Goal: Task Accomplishment & Management: Complete application form

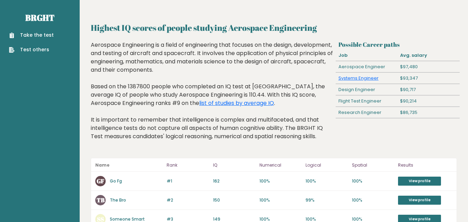
click at [39, 34] on link "Take the test" at bounding box center [31, 35] width 45 height 7
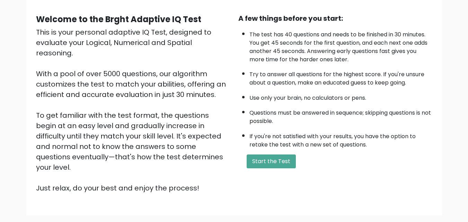
scroll to position [63, 0]
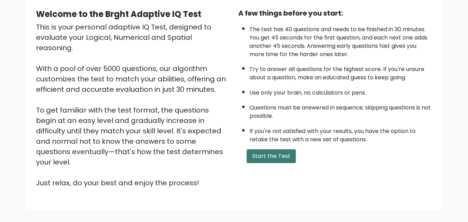
click at [284, 158] on button "Start the Test" at bounding box center [271, 156] width 49 height 14
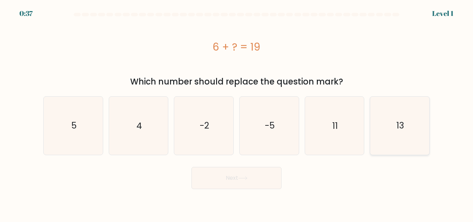
click at [381, 132] on icon "13" at bounding box center [400, 126] width 58 height 58
click at [237, 113] on input "f. 13" at bounding box center [237, 112] width 0 height 2
radio input "true"
click at [261, 180] on button "Next" at bounding box center [237, 178] width 90 height 22
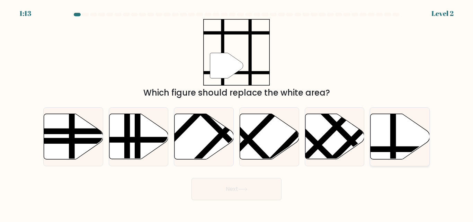
click at [404, 136] on icon at bounding box center [400, 136] width 59 height 45
click at [237, 113] on input "f." at bounding box center [237, 112] width 0 height 2
radio input "true"
click at [262, 185] on button "Next" at bounding box center [237, 189] width 90 height 22
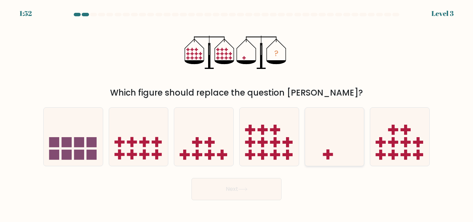
click at [320, 129] on icon at bounding box center [334, 136] width 59 height 49
click at [237, 113] on input "e." at bounding box center [237, 112] width 0 height 2
radio input "true"
click at [262, 186] on button "Next" at bounding box center [237, 189] width 90 height 22
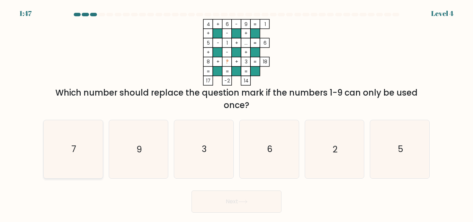
click at [77, 145] on icon "7" at bounding box center [73, 149] width 58 height 58
click at [237, 113] on input "a. 7" at bounding box center [237, 112] width 0 height 2
radio input "true"
click at [236, 202] on button "Next" at bounding box center [237, 202] width 90 height 22
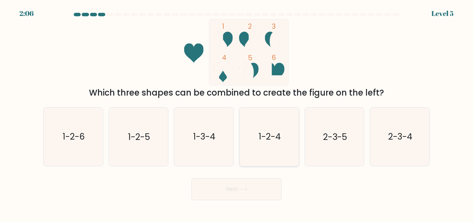
click at [275, 145] on icon "1-2-4" at bounding box center [270, 137] width 58 height 58
click at [237, 113] on input "d. 1-2-4" at bounding box center [237, 112] width 0 height 2
radio input "true"
click at [233, 190] on button "Next" at bounding box center [237, 189] width 90 height 22
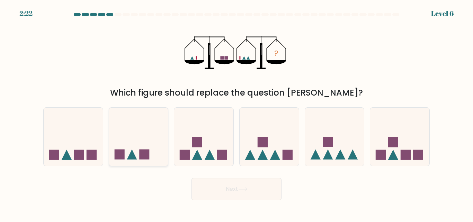
click at [163, 147] on icon at bounding box center [138, 136] width 59 height 49
click at [237, 113] on input "b." at bounding box center [237, 112] width 0 height 2
radio input "true"
click at [209, 192] on button "Next" at bounding box center [237, 189] width 90 height 22
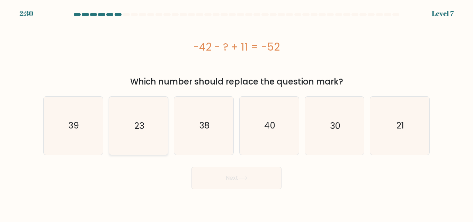
click at [147, 107] on icon "23" at bounding box center [139, 126] width 58 height 58
click at [237, 111] on input "b. 23" at bounding box center [237, 112] width 0 height 2
radio input "true"
click at [213, 184] on button "Next" at bounding box center [237, 178] width 90 height 22
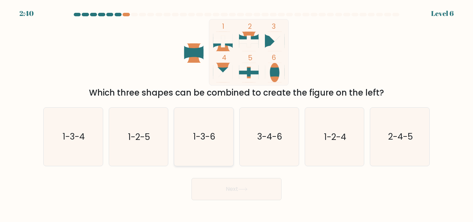
click at [210, 137] on text "1-3-6" at bounding box center [204, 137] width 22 height 12
click at [237, 113] on input "c. 1-3-6" at bounding box center [237, 112] width 0 height 2
radio input "true"
click at [153, 141] on icon "1-2-5" at bounding box center [139, 137] width 58 height 58
click at [237, 113] on input "b. 1-2-5" at bounding box center [237, 112] width 0 height 2
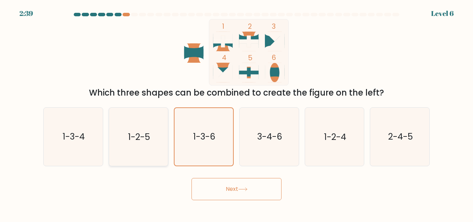
radio input "true"
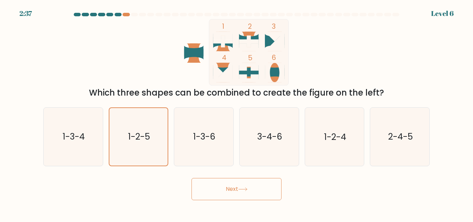
click at [212, 189] on button "Next" at bounding box center [237, 189] width 90 height 22
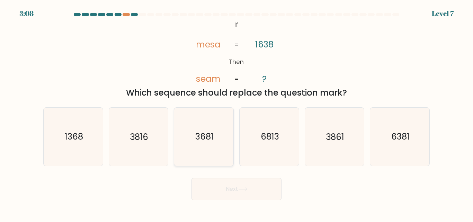
click at [227, 132] on icon "3681" at bounding box center [204, 137] width 58 height 58
click at [237, 113] on input "c. 3681" at bounding box center [237, 112] width 0 height 2
radio input "true"
click at [223, 184] on button "Next" at bounding box center [237, 189] width 90 height 22
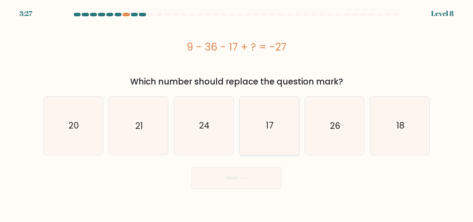
click at [255, 109] on icon "17" at bounding box center [270, 126] width 58 height 58
click at [237, 111] on input "d. 17" at bounding box center [237, 112] width 0 height 2
radio input "true"
click at [252, 177] on button "Next" at bounding box center [237, 178] width 90 height 22
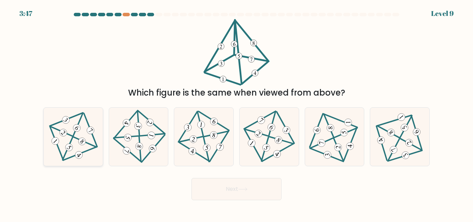
click at [70, 152] on icon at bounding box center [73, 137] width 47 height 46
click at [237, 113] on input "a." at bounding box center [237, 112] width 0 height 2
radio input "true"
click at [229, 186] on button "Next" at bounding box center [237, 189] width 90 height 22
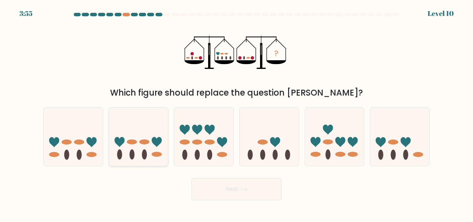
click at [133, 153] on ellipse at bounding box center [132, 155] width 5 height 10
click at [237, 113] on input "b." at bounding box center [237, 112] width 0 height 2
radio input "true"
click at [350, 156] on ellipse at bounding box center [353, 154] width 10 height 5
click at [237, 113] on input "e." at bounding box center [237, 112] width 0 height 2
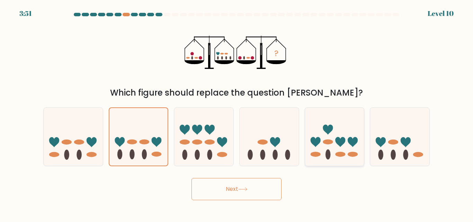
radio input "true"
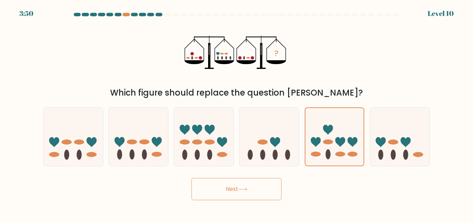
click at [256, 189] on button "Next" at bounding box center [237, 189] width 90 height 22
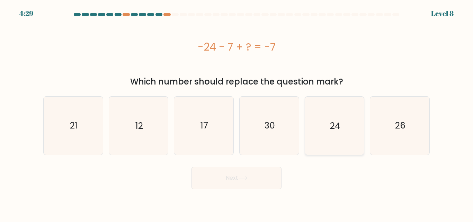
click at [342, 126] on icon "24" at bounding box center [335, 126] width 58 height 58
click at [237, 113] on input "e. 24" at bounding box center [237, 112] width 0 height 2
radio input "true"
click at [237, 177] on button "Next" at bounding box center [237, 178] width 90 height 22
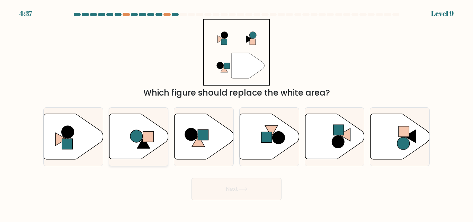
click at [149, 132] on rect at bounding box center [148, 137] width 10 height 10
click at [237, 113] on input "b." at bounding box center [237, 112] width 0 height 2
radio input "true"
click at [220, 201] on body "4:36 Level 9" at bounding box center [236, 111] width 473 height 222
click at [224, 198] on button "Next" at bounding box center [237, 189] width 90 height 22
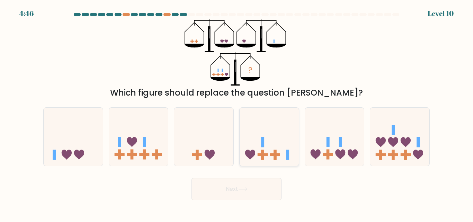
click at [282, 142] on icon at bounding box center [269, 136] width 59 height 49
click at [237, 113] on input "d." at bounding box center [237, 112] width 0 height 2
radio input "true"
click at [251, 192] on button "Next" at bounding box center [237, 189] width 90 height 22
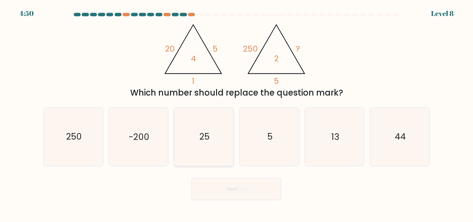
click at [227, 111] on icon "25" at bounding box center [204, 137] width 58 height 58
click at [237, 111] on input "c. 25" at bounding box center [237, 112] width 0 height 2
radio input "true"
click at [214, 192] on button "Next" at bounding box center [237, 189] width 90 height 22
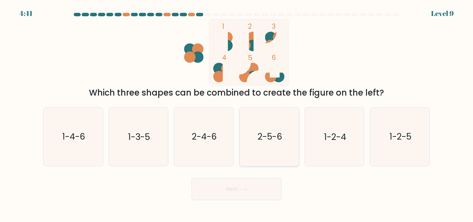
click at [262, 131] on text "2-5-6" at bounding box center [270, 137] width 25 height 12
click at [237, 113] on input "d. 2-5-6" at bounding box center [237, 112] width 0 height 2
radio input "true"
click at [332, 126] on icon "1-2-4" at bounding box center [335, 137] width 58 height 58
click at [237, 113] on input "e. 1-2-4" at bounding box center [237, 112] width 0 height 2
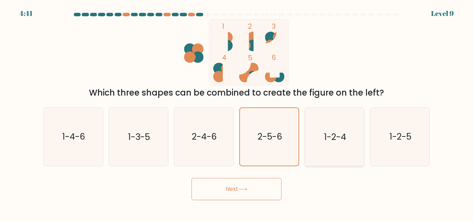
radio input "true"
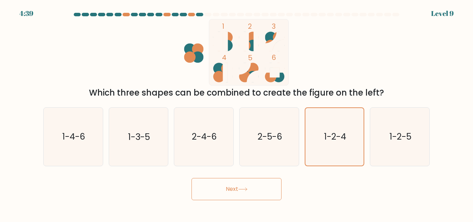
click at [257, 192] on button "Next" at bounding box center [237, 189] width 90 height 22
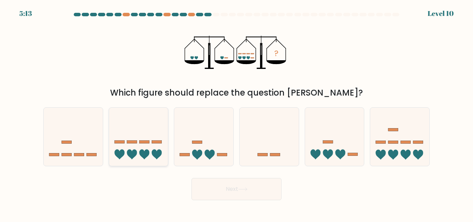
click at [160, 125] on icon at bounding box center [138, 136] width 59 height 49
click at [237, 113] on input "b." at bounding box center [237, 112] width 0 height 2
radio input "true"
click at [218, 190] on button "Next" at bounding box center [237, 189] width 90 height 22
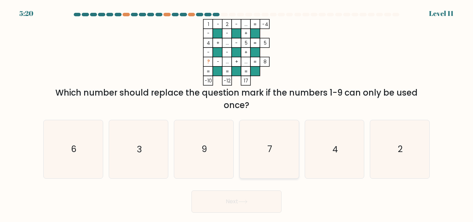
click at [257, 130] on icon "7" at bounding box center [270, 149] width 58 height 58
click at [237, 113] on input "d. 7" at bounding box center [237, 112] width 0 height 2
radio input "true"
click at [297, 114] on form at bounding box center [236, 113] width 473 height 200
click at [221, 203] on button "Next" at bounding box center [237, 202] width 90 height 22
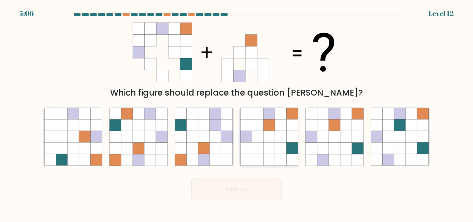
click at [265, 140] on icon at bounding box center [269, 136] width 11 height 11
click at [237, 113] on input "d." at bounding box center [237, 112] width 0 height 2
radio input "true"
click at [247, 196] on button "Next" at bounding box center [237, 189] width 90 height 22
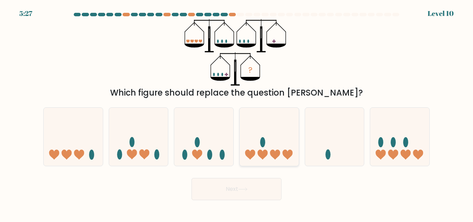
click at [254, 124] on icon at bounding box center [269, 136] width 59 height 49
click at [237, 113] on input "d." at bounding box center [237, 112] width 0 height 2
radio input "true"
click at [252, 186] on button "Next" at bounding box center [237, 189] width 90 height 22
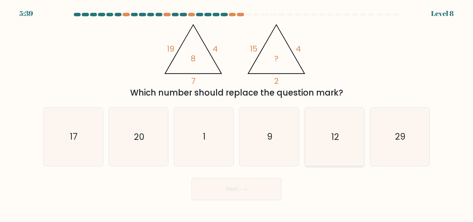
click at [335, 129] on icon "12" at bounding box center [335, 137] width 58 height 58
click at [237, 113] on input "e. 12" at bounding box center [237, 112] width 0 height 2
radio input "true"
click at [265, 190] on button "Next" at bounding box center [237, 189] width 90 height 22
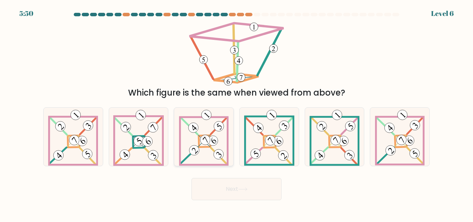
click at [210, 143] on 891 at bounding box center [213, 141] width 14 height 14
click at [237, 113] on input "c." at bounding box center [237, 112] width 0 height 2
radio input "true"
click at [225, 192] on button "Next" at bounding box center [237, 189] width 90 height 22
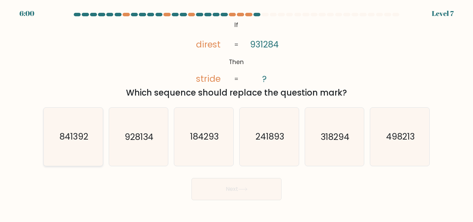
drag, startPoint x: 116, startPoint y: 123, endPoint x: 95, endPoint y: 124, distance: 21.5
click at [95, 124] on div "a. 841392 b. 928134 c. 184293 d. e." at bounding box center [237, 134] width 392 height 64
click at [95, 124] on icon "841392" at bounding box center [73, 137] width 58 height 58
click at [237, 113] on input "a. 841392" at bounding box center [237, 112] width 0 height 2
radio input "true"
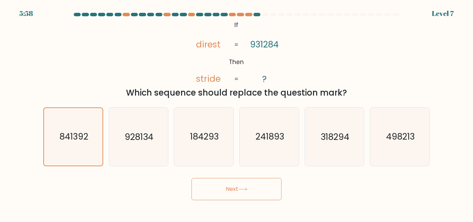
click at [197, 181] on button "Next" at bounding box center [237, 189] width 90 height 22
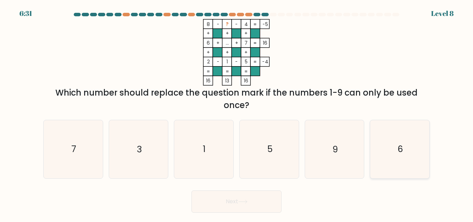
click at [391, 161] on icon "6" at bounding box center [400, 149] width 58 height 58
click at [237, 113] on input "f. 6" at bounding box center [237, 112] width 0 height 2
radio input "true"
click at [257, 202] on button "Next" at bounding box center [237, 202] width 90 height 22
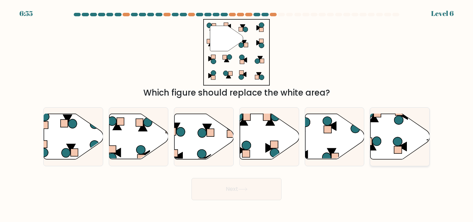
click at [388, 124] on icon at bounding box center [400, 136] width 59 height 45
click at [237, 113] on input "f." at bounding box center [237, 112] width 0 height 2
radio input "true"
click at [261, 190] on button "Next" at bounding box center [237, 189] width 90 height 22
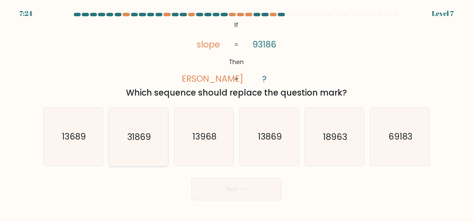
click at [135, 123] on icon "31869" at bounding box center [139, 137] width 58 height 58
click at [237, 113] on input "b. 31869" at bounding box center [237, 112] width 0 height 2
radio input "true"
click at [210, 189] on button "Next" at bounding box center [237, 189] width 90 height 22
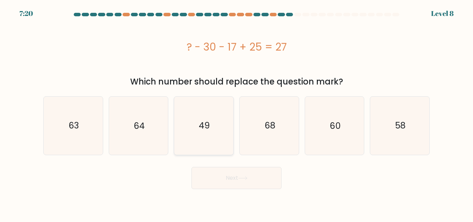
click at [204, 111] on icon "49" at bounding box center [204, 126] width 58 height 58
click at [237, 111] on input "c. 49" at bounding box center [237, 112] width 0 height 2
radio input "true"
click at [237, 177] on button "Next" at bounding box center [237, 178] width 90 height 22
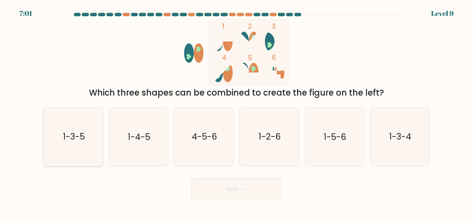
click at [76, 140] on text "1-3-5" at bounding box center [74, 137] width 22 height 12
click at [237, 113] on input "a. 1-3-5" at bounding box center [237, 112] width 0 height 2
radio input "true"
click at [224, 191] on button "Next" at bounding box center [237, 189] width 90 height 22
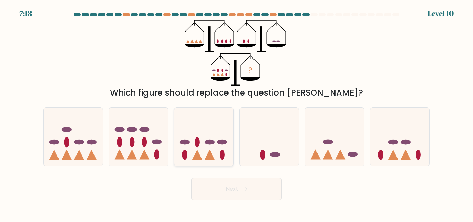
click at [210, 145] on icon at bounding box center [203, 136] width 59 height 49
click at [237, 113] on input "c." at bounding box center [237, 112] width 0 height 2
radio input "true"
click at [234, 192] on button "Next" at bounding box center [237, 189] width 90 height 22
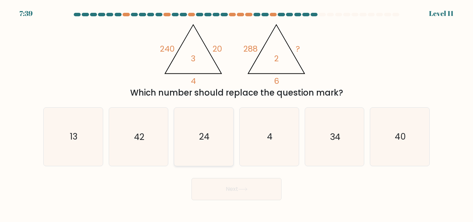
click at [199, 130] on icon "24" at bounding box center [204, 137] width 58 height 58
click at [237, 113] on input "c. 24" at bounding box center [237, 112] width 0 height 2
radio input "true"
click at [232, 185] on button "Next" at bounding box center [237, 189] width 90 height 22
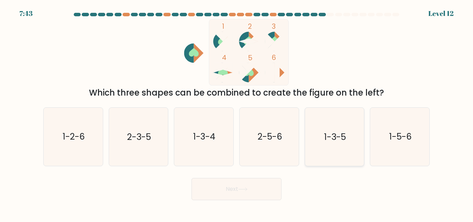
click at [339, 127] on icon "1-3-5" at bounding box center [335, 137] width 58 height 58
click at [237, 113] on input "e. 1-3-5" at bounding box center [237, 112] width 0 height 2
radio input "true"
click at [259, 180] on button "Next" at bounding box center [237, 189] width 90 height 22
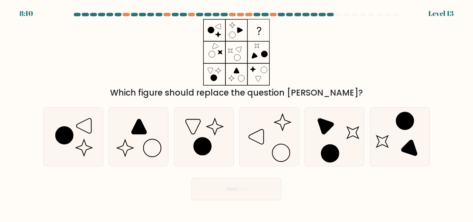
click at [124, 89] on div "Which figure should replace the question mark?" at bounding box center [236, 93] width 378 height 12
click at [213, 127] on icon at bounding box center [204, 137] width 58 height 58
click at [237, 113] on input "c." at bounding box center [237, 112] width 0 height 2
radio input "true"
click at [227, 183] on button "Next" at bounding box center [237, 189] width 90 height 22
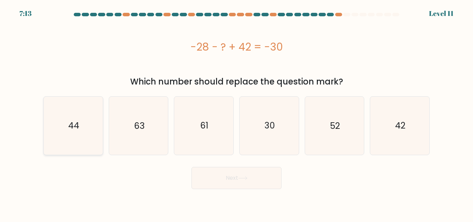
click at [67, 133] on icon "44" at bounding box center [73, 126] width 58 height 58
click at [237, 113] on input "a. 44" at bounding box center [237, 112] width 0 height 2
radio input "true"
click at [203, 182] on button "Next" at bounding box center [237, 178] width 90 height 22
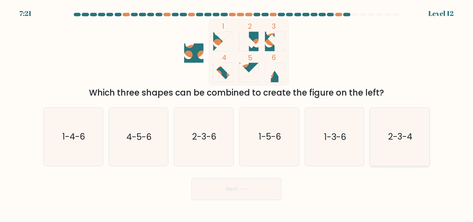
click at [393, 144] on icon "2-3-4" at bounding box center [400, 137] width 58 height 58
click at [237, 113] on input "f. 2-3-4" at bounding box center [237, 112] width 0 height 2
radio input "true"
click at [393, 144] on icon "2-3-4" at bounding box center [400, 136] width 57 height 57
click at [237, 113] on input "f. 2-3-4" at bounding box center [237, 112] width 0 height 2
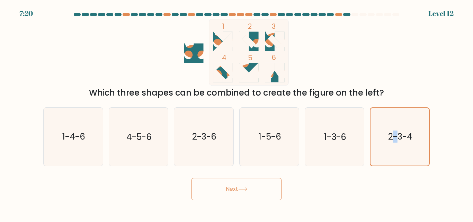
click at [240, 193] on button "Next" at bounding box center [237, 189] width 90 height 22
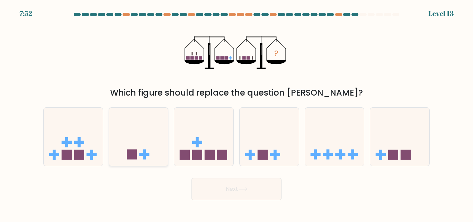
click at [161, 132] on icon at bounding box center [138, 136] width 59 height 49
click at [237, 113] on input "b." at bounding box center [237, 112] width 0 height 2
radio input "true"
click at [236, 185] on button "Next" at bounding box center [237, 189] width 90 height 22
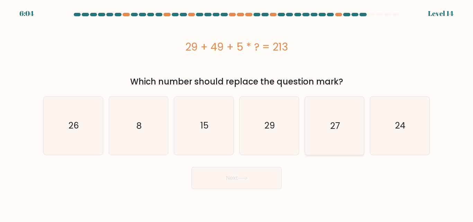
click at [341, 139] on icon "27" at bounding box center [335, 126] width 58 height 58
click at [237, 113] on input "e. 27" at bounding box center [237, 112] width 0 height 2
radio input "true"
click at [255, 178] on button "Next" at bounding box center [237, 178] width 90 height 22
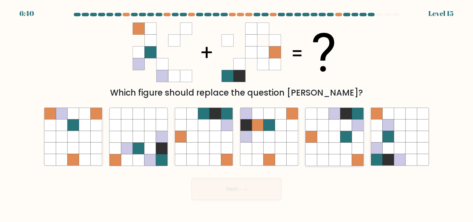
click at [312, 127] on icon at bounding box center [311, 125] width 11 height 11
click at [237, 113] on input "e." at bounding box center [237, 112] width 0 height 2
radio input "true"
click at [276, 141] on icon at bounding box center [280, 136] width 11 height 11
click at [237, 113] on input "d." at bounding box center [237, 112] width 0 height 2
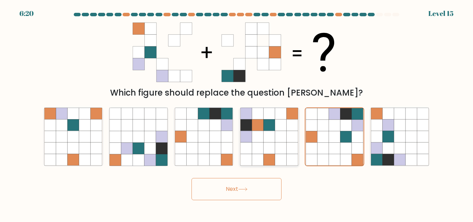
radio input "true"
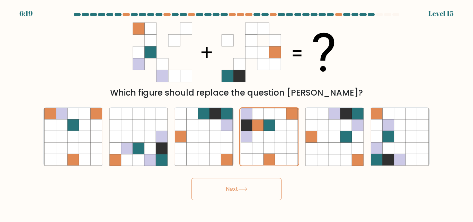
click at [244, 192] on button "Next" at bounding box center [237, 189] width 90 height 22
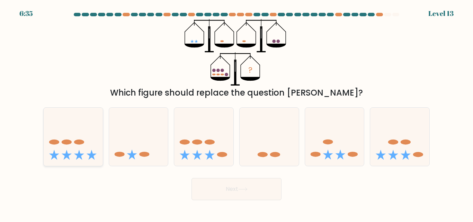
click at [81, 152] on icon at bounding box center [73, 136] width 59 height 49
click at [237, 113] on input "a." at bounding box center [237, 112] width 0 height 2
radio input "true"
click at [198, 192] on button "Next" at bounding box center [237, 189] width 90 height 22
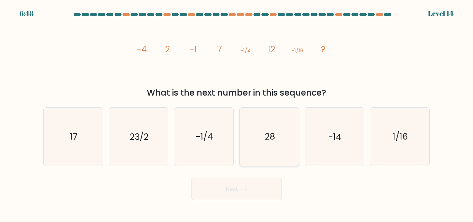
click at [282, 131] on icon "28" at bounding box center [270, 137] width 58 height 58
click at [237, 113] on input "d. 28" at bounding box center [237, 112] width 0 height 2
radio input "true"
click at [247, 191] on icon at bounding box center [243, 189] width 8 height 3
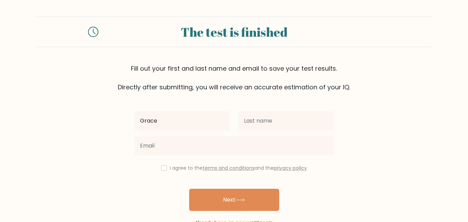
type input "Grace"
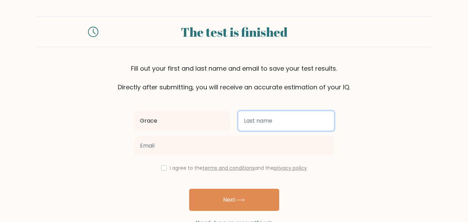
click at [333, 118] on input "text" at bounding box center [286, 120] width 96 height 19
type input "Wambo"
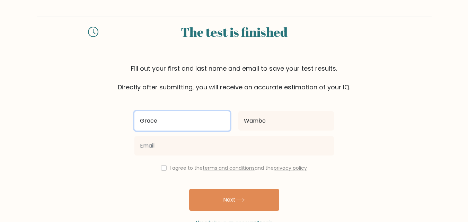
click at [182, 129] on input "Grace" at bounding box center [182, 120] width 96 height 19
type input "Gire"
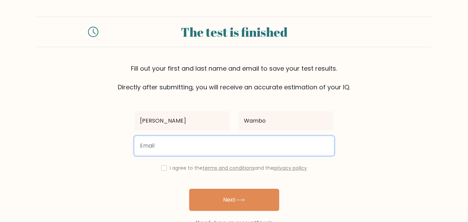
click at [171, 151] on input "email" at bounding box center [234, 145] width 200 height 19
type input "grace.wambui.kabubo@gmail.com"
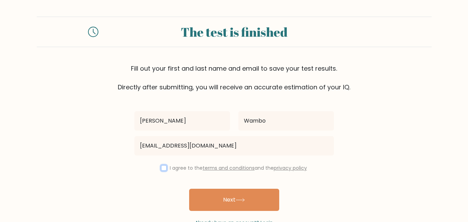
click at [165, 167] on input "checkbox" at bounding box center [164, 168] width 6 height 6
checkbox input "true"
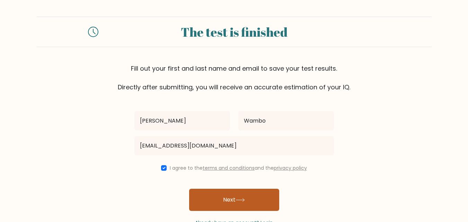
click at [237, 190] on button "Next" at bounding box center [234, 200] width 90 height 22
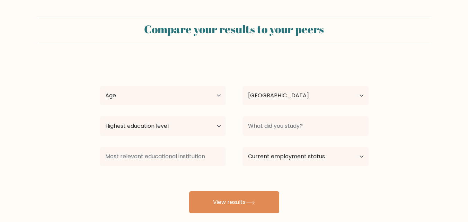
select select "KE"
click at [209, 100] on select "Age Under [DEMOGRAPHIC_DATA] [DEMOGRAPHIC_DATA] [DEMOGRAPHIC_DATA] [DEMOGRAPHIC…" at bounding box center [163, 95] width 126 height 19
select select "18_24"
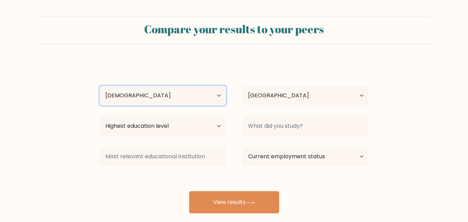
click at [100, 86] on select "Age Under [DEMOGRAPHIC_DATA] [DEMOGRAPHIC_DATA] [DEMOGRAPHIC_DATA] [DEMOGRAPHIC…" at bounding box center [163, 95] width 126 height 19
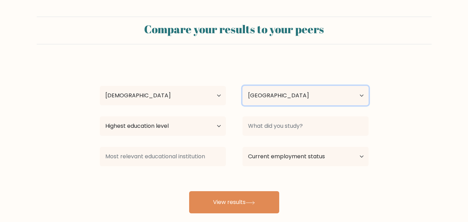
click at [246, 98] on select "Country [GEOGRAPHIC_DATA] [GEOGRAPHIC_DATA] [GEOGRAPHIC_DATA] [US_STATE] [GEOGR…" at bounding box center [306, 95] width 126 height 19
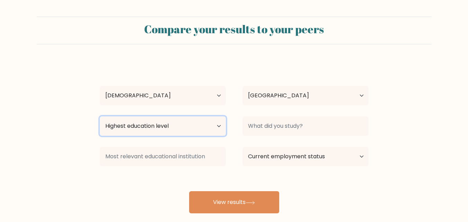
click at [197, 123] on select "Highest education level No schooling Primary Lower Secondary Upper Secondary Oc…" at bounding box center [163, 125] width 126 height 19
select select "upper_secondary"
click at [100, 116] on select "Highest education level No schooling Primary Lower Secondary Upper Secondary Oc…" at bounding box center [163, 125] width 126 height 19
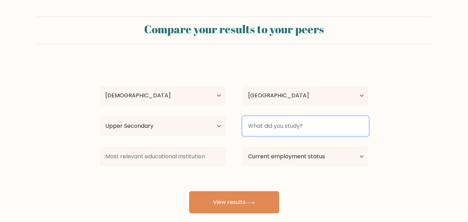
click at [276, 124] on input at bounding box center [306, 125] width 126 height 19
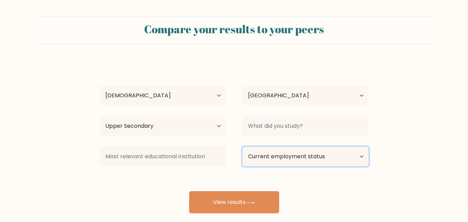
drag, startPoint x: 275, startPoint y: 163, endPoint x: 276, endPoint y: 159, distance: 3.9
click at [276, 159] on select "Current employment status Employed Student Retired Other / prefer not to answer" at bounding box center [306, 156] width 126 height 19
select select "student"
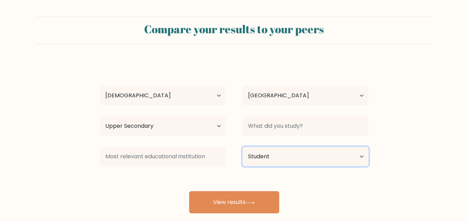
click at [243, 147] on select "Current employment status Employed Student Retired Other / prefer not to answer" at bounding box center [306, 156] width 126 height 19
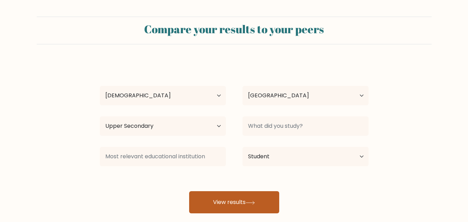
click at [234, 203] on button "View results" at bounding box center [234, 202] width 90 height 22
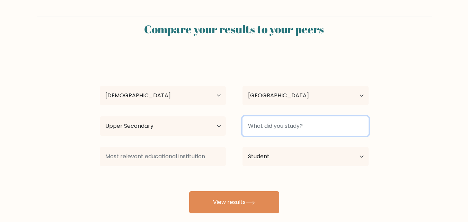
click at [296, 124] on input at bounding box center [306, 125] width 126 height 19
type input "a"
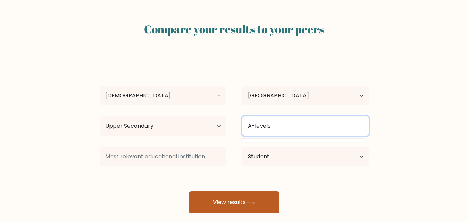
type input "A-levels"
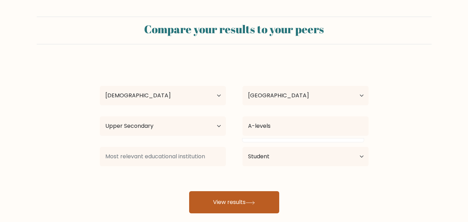
click at [264, 197] on button "View results" at bounding box center [234, 202] width 90 height 22
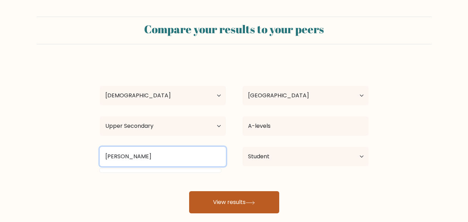
type input "scholl"
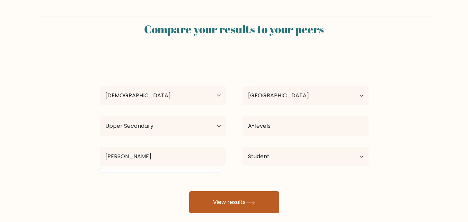
click at [223, 198] on button "View results" at bounding box center [234, 202] width 90 height 22
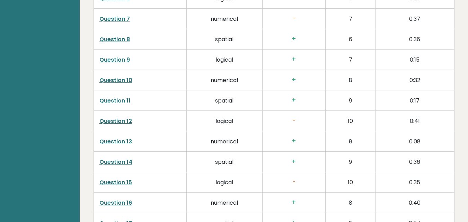
scroll to position [1248, 0]
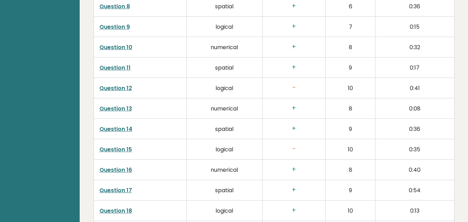
click at [111, 146] on link "Question 15" at bounding box center [115, 150] width 33 height 8
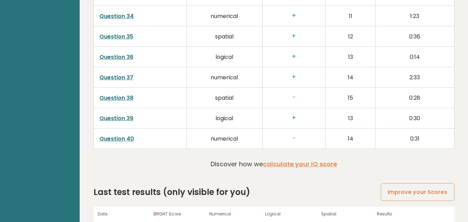
scroll to position [1776, 0]
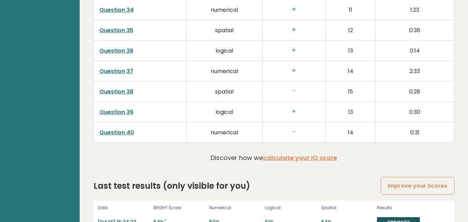
click at [386, 217] on link "View results" at bounding box center [398, 221] width 43 height 9
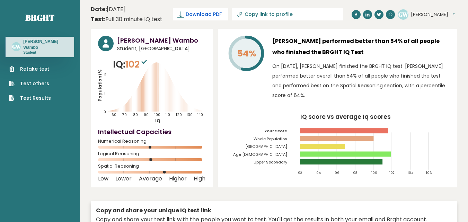
click at [204, 16] on span "Download PDF" at bounding box center [204, 14] width 36 height 7
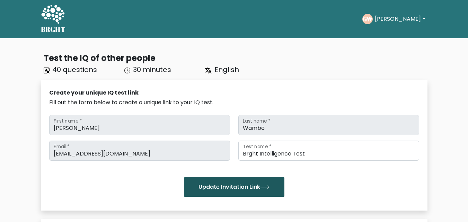
click at [229, 190] on button "Update Invitation Link" at bounding box center [234, 186] width 101 height 19
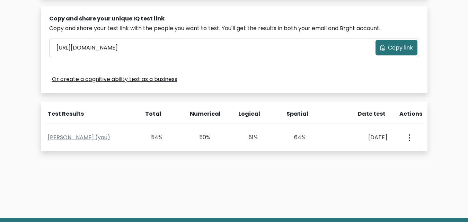
scroll to position [251, 0]
